Goal: Transaction & Acquisition: Purchase product/service

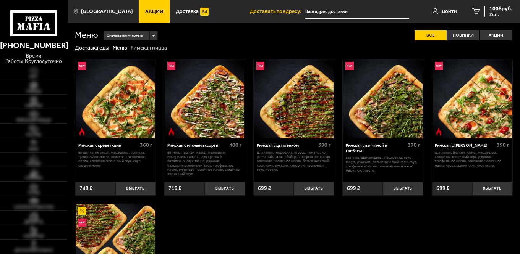
type input "[STREET_ADDRESS]"
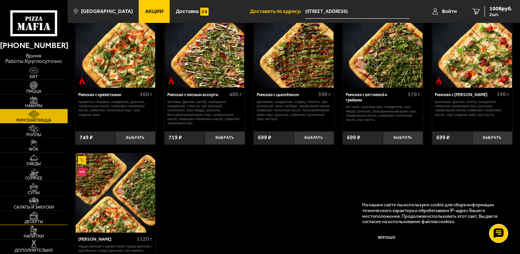
scroll to position [38, 0]
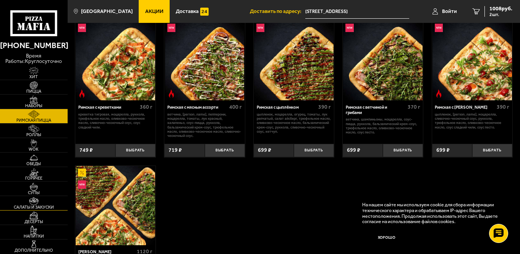
click at [33, 200] on img at bounding box center [33, 201] width 21 height 8
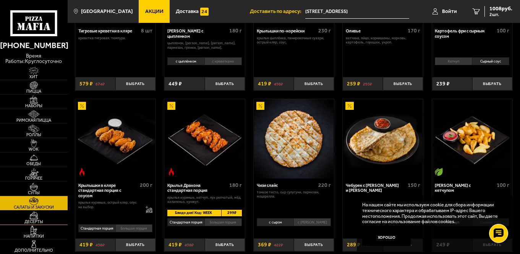
scroll to position [89, 0]
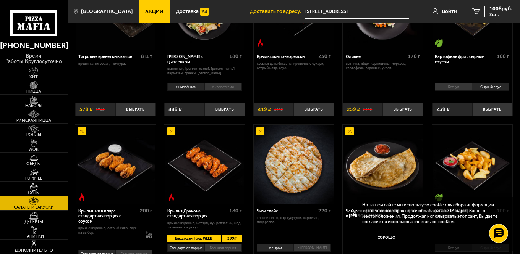
click at [41, 131] on img at bounding box center [33, 129] width 21 height 8
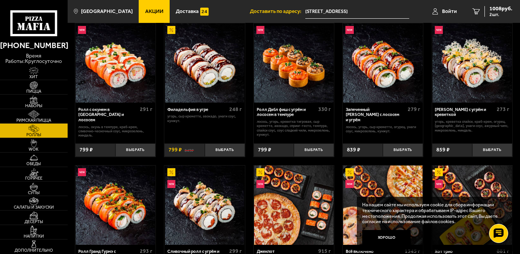
scroll to position [166, 0]
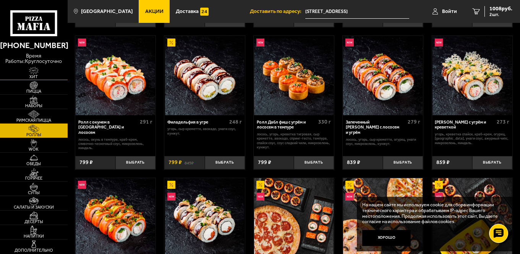
click at [31, 73] on img at bounding box center [33, 71] width 21 height 8
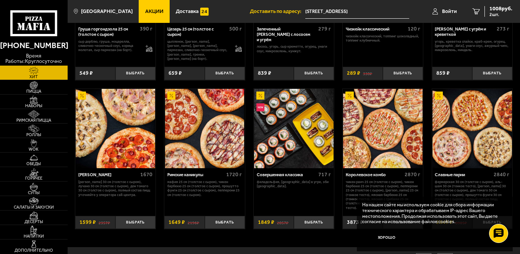
scroll to position [312, 0]
